Goal: Find specific page/section: Find specific page/section

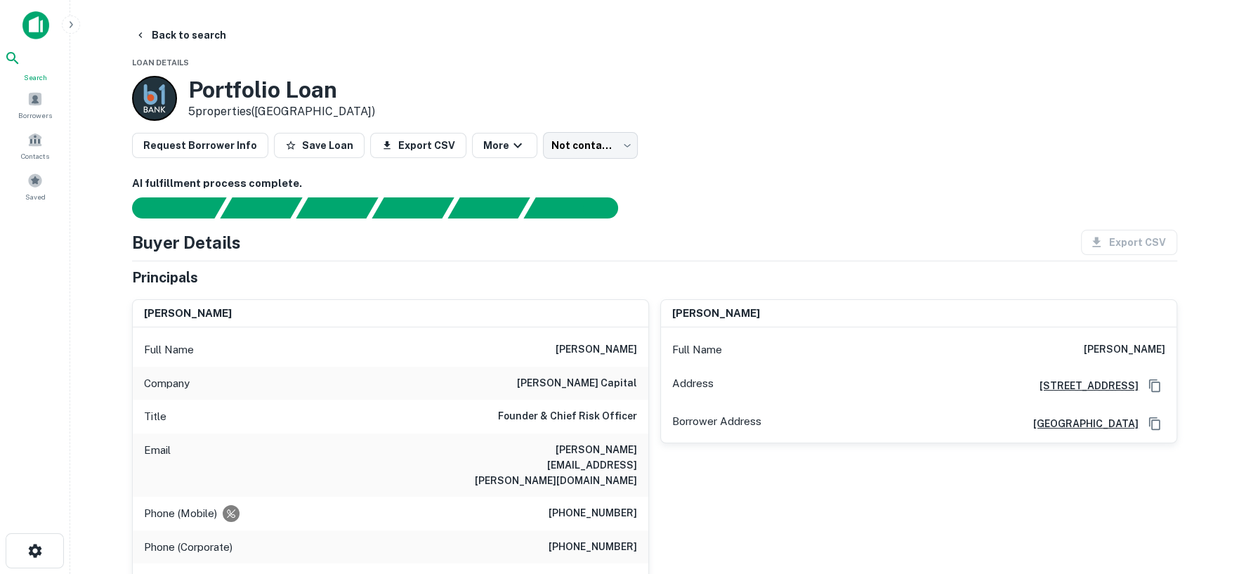
click at [21, 65] on icon at bounding box center [12, 58] width 17 height 17
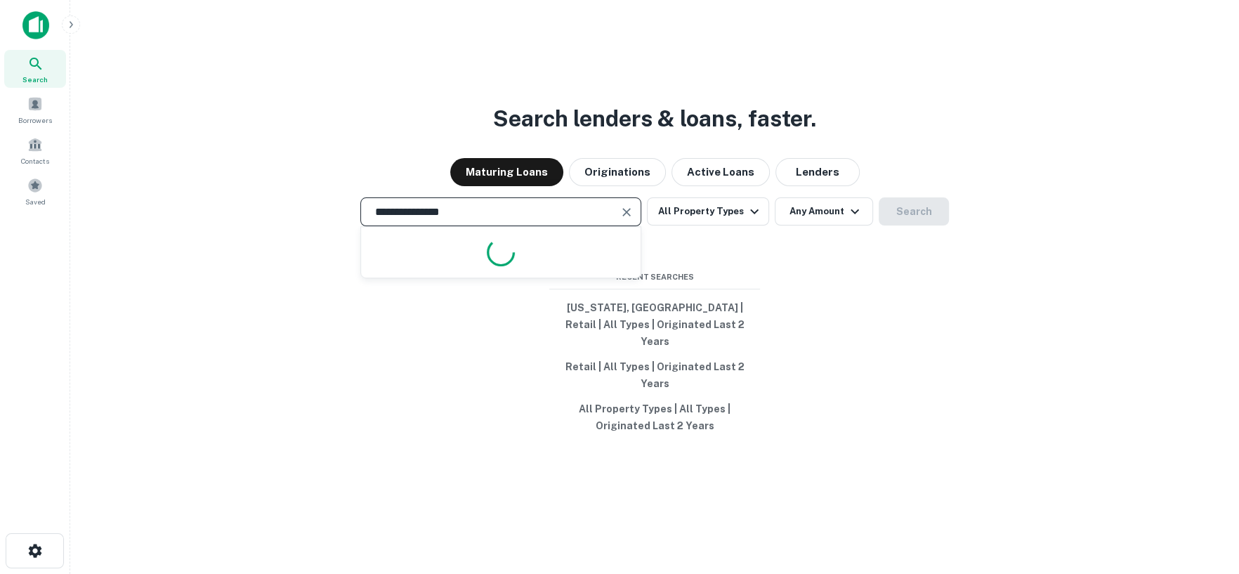
type input "**********"
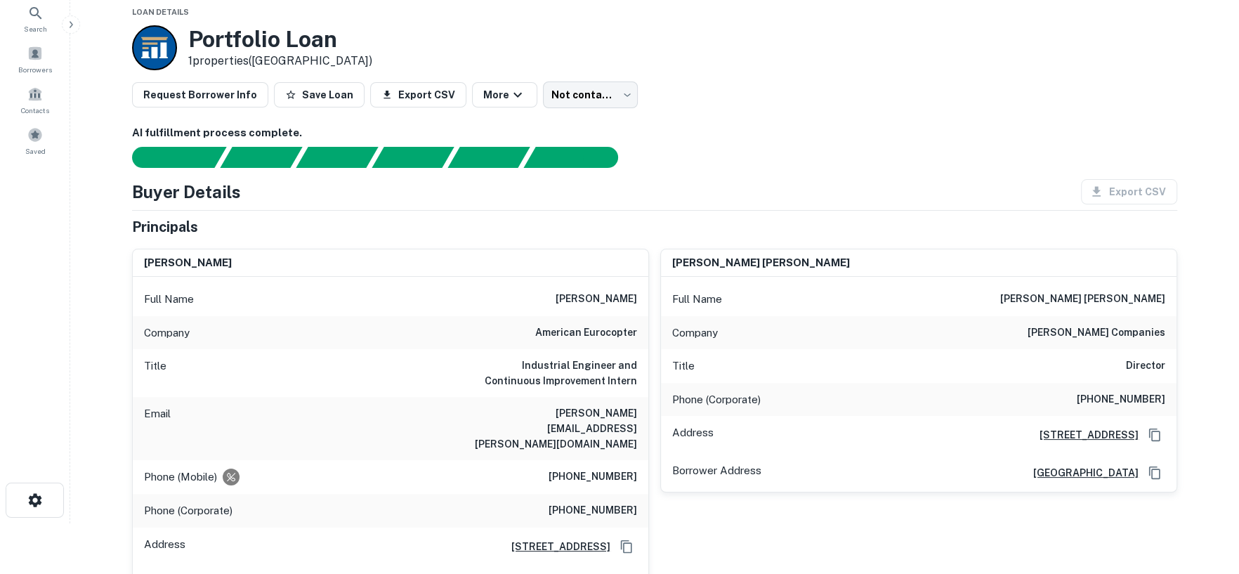
scroll to position [78, 0]
